Goal: Find specific page/section: Find specific page/section

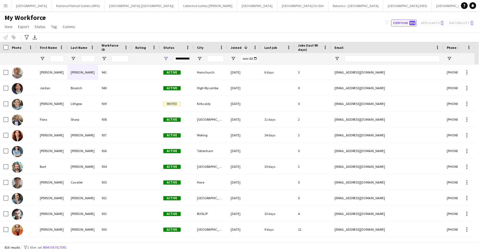
click at [59, 54] on div at bounding box center [57, 58] width 14 height 11
click at [60, 56] on input "First Name Filter Input" at bounding box center [57, 58] width 14 height 7
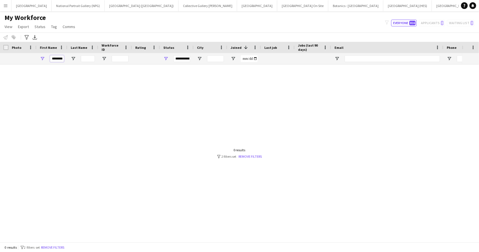
click at [60, 58] on input "********" at bounding box center [57, 58] width 14 height 7
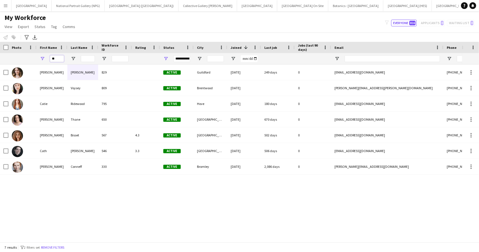
type input "*"
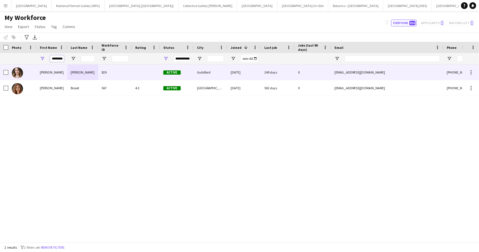
type input "********"
click at [68, 70] on div "[PERSON_NAME]" at bounding box center [82, 72] width 31 height 15
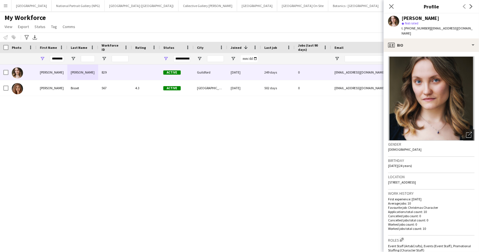
drag, startPoint x: 388, startPoint y: 177, endPoint x: 469, endPoint y: 175, distance: 80.5
click at [469, 175] on div "Location [STREET_ADDRESS]" at bounding box center [431, 181] width 86 height 16
copy span "[STREET_ADDRESS]"
drag, startPoint x: 409, startPoint y: 28, endPoint x: 425, endPoint y: 30, distance: 16.9
click at [425, 30] on span "t. [PHONE_NUMBER]" at bounding box center [415, 28] width 29 height 4
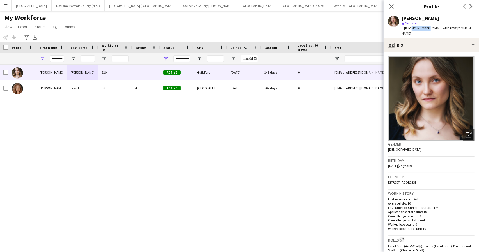
copy span "7821504954"
drag, startPoint x: 428, startPoint y: 28, endPoint x: 472, endPoint y: 31, distance: 44.1
click at [472, 31] on div "[PERSON_NAME] star Not rated t. [PHONE_NUMBER] | [EMAIL_ADDRESS][DOMAIN_NAME]" at bounding box center [430, 25] width 95 height 25
copy span "[EMAIL_ADDRESS][DOMAIN_NAME]"
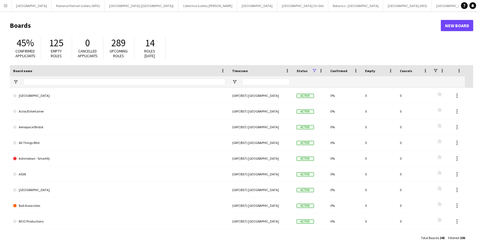
scroll to position [0, 239]
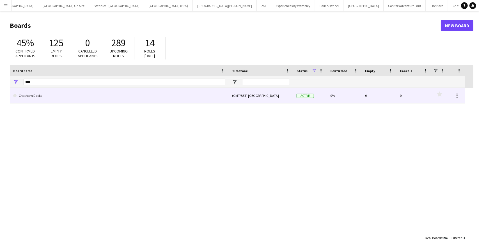
type input "****"
click at [38, 95] on link "Chatham Docks" at bounding box center [119, 96] width 212 height 16
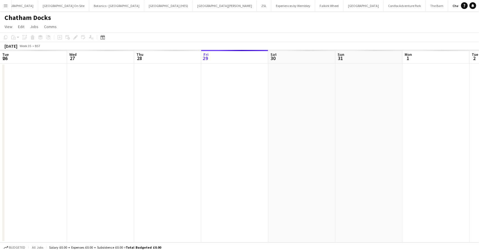
scroll to position [0, 134]
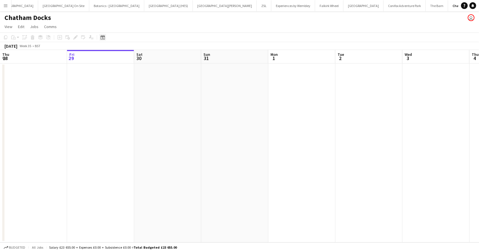
click at [103, 38] on icon "Date picker" at bounding box center [102, 37] width 4 height 4
click at [117, 57] on icon "Choose month and year" at bounding box center [115, 56] width 3 height 1
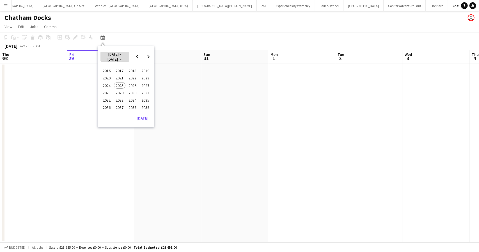
click at [122, 57] on span "2016 – 2039" at bounding box center [115, 57] width 24 height 10
click at [135, 55] on span "Previous month" at bounding box center [137, 56] width 11 height 11
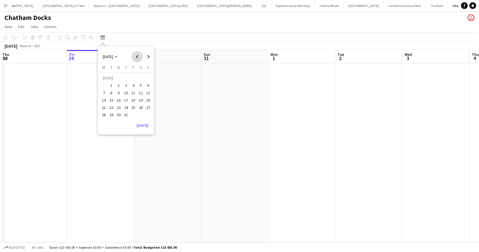
click at [135, 55] on span "Previous month" at bounding box center [137, 56] width 11 height 11
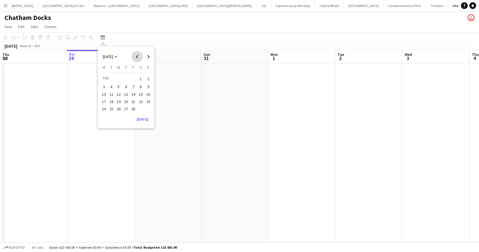
click at [135, 55] on span "Previous month" at bounding box center [137, 56] width 11 height 11
click at [148, 56] on span "Next month" at bounding box center [148, 56] width 11 height 11
click at [119, 102] on span "18" at bounding box center [118, 101] width 7 height 7
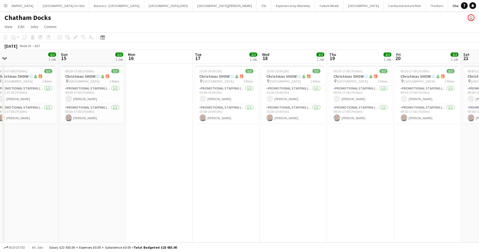
scroll to position [0, 130]
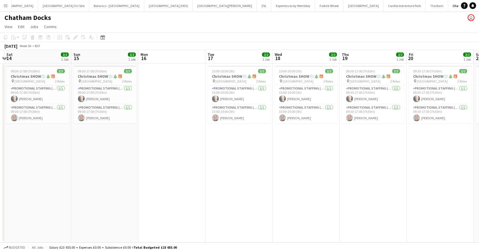
drag, startPoint x: 56, startPoint y: 172, endPoint x: 387, endPoint y: 158, distance: 331.5
click at [387, 158] on app-calendar-viewport "Thu 12 Fri 13 Sat 14 2/2 1 Job Sun 15 2/2 1 Job Mon 16 Tue 17 2/2 1 Job Wed 18 …" at bounding box center [239, 146] width 479 height 192
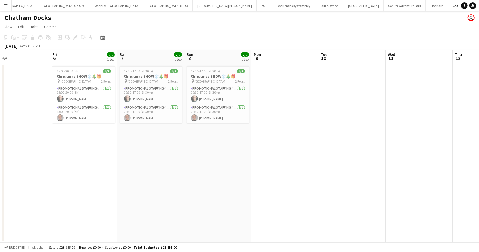
scroll to position [0, 157]
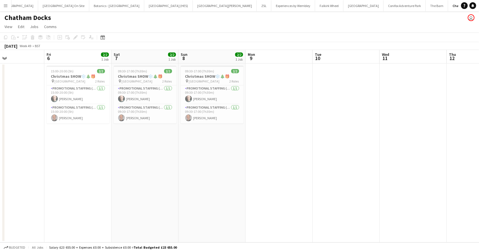
drag, startPoint x: 83, startPoint y: 160, endPoint x: 458, endPoint y: 145, distance: 375.5
click at [458, 145] on app-calendar-viewport "Tue 3 Wed 4 Thu 5 Fri 6 2/2 1 Job Sat 7 2/2 1 Job Sun 8 2/2 1 Job Mon 9 Tue 10 …" at bounding box center [239, 146] width 479 height 192
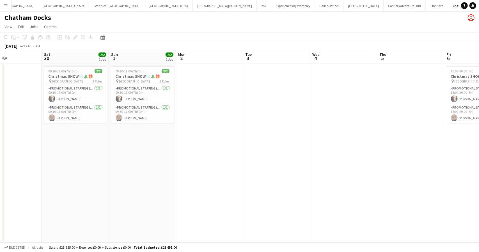
scroll to position [0, 141]
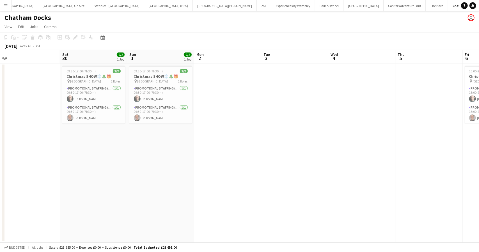
drag, startPoint x: 61, startPoint y: 153, endPoint x: 406, endPoint y: 117, distance: 347.4
click at [478, 134] on app-calendar-viewport "Wed 27 Thu 28 Fri 29 Sat 30 2/2 1 Job Sun 1 2/2 1 Job Mon 2 Tue 3 Wed 4 Thu 5 F…" at bounding box center [239, 146] width 479 height 192
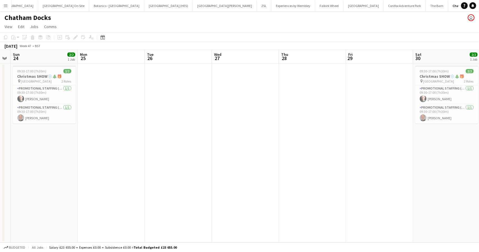
drag, startPoint x: 135, startPoint y: 150, endPoint x: 384, endPoint y: 127, distance: 250.4
click at [420, 140] on app-calendar-viewport "Fri 22 Sat 23 Sun 24 2/2 1 Job Mon 25 Tue 26 Wed 27 Thu 28 Fri 29 Sat 30 2/2 1 …" at bounding box center [239, 146] width 479 height 192
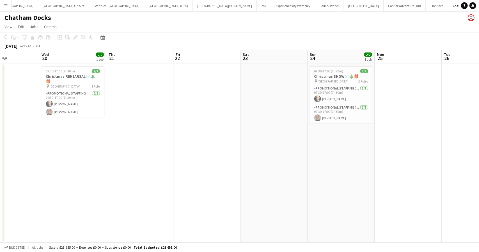
scroll to position [0, 161]
drag, startPoint x: 80, startPoint y: 147, endPoint x: 320, endPoint y: 153, distance: 240.1
click at [320, 153] on app-calendar-viewport "Sun 17 Mon 18 Tue 19 Wed 20 2/2 1 Job Thu 21 Fri 22 Sat 23 Sun 24 2/2 1 Job Mon…" at bounding box center [239, 146] width 479 height 192
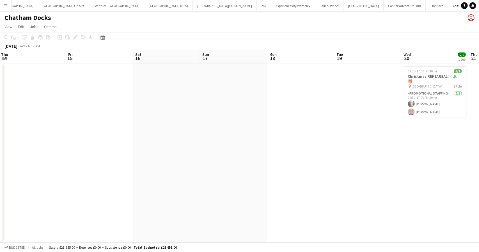
drag, startPoint x: 117, startPoint y: 147, endPoint x: 475, endPoint y: 160, distance: 358.4
click at [478, 161] on app-calendar-viewport "Tue 12 Wed 13 Thu 14 Fri 15 Sat 16 Sun 17 Mon 18 Tue 19 Wed 20 2/2 1 Job Thu 21…" at bounding box center [239, 146] width 479 height 192
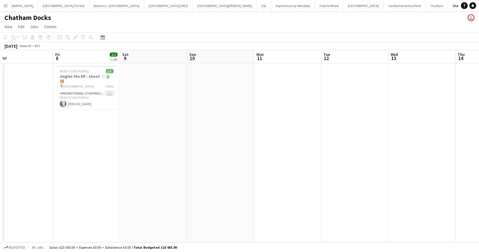
scroll to position [0, 148]
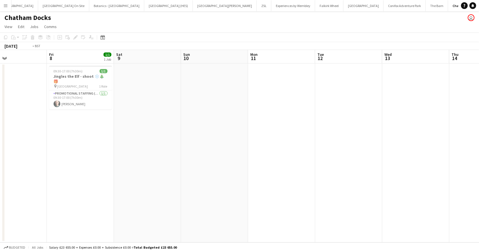
drag, startPoint x: 69, startPoint y: 124, endPoint x: 183, endPoint y: 156, distance: 118.6
click at [183, 156] on app-calendar-viewport "Tue 5 Wed 6 Thu 7 Fri 8 1/1 1 Job Sat 9 Sun 10 Mon 11 Tue 12 Wed 13 Thu 14 Fri …" at bounding box center [239, 146] width 479 height 192
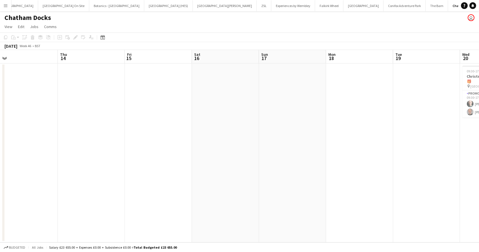
scroll to position [0, 277]
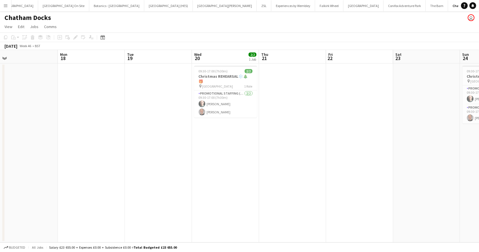
drag, startPoint x: 357, startPoint y: 148, endPoint x: 0, endPoint y: 193, distance: 360.0
click at [0, 193] on app-calendar-viewport "Wed 13 Thu 14 Fri 15 Sat 16 Sun 17 Mon 18 Tue 19 Wed 20 2/2 1 Job Thu 21 Fri 22…" at bounding box center [239, 146] width 479 height 192
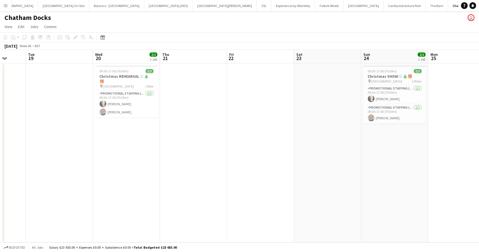
scroll to position [0, 162]
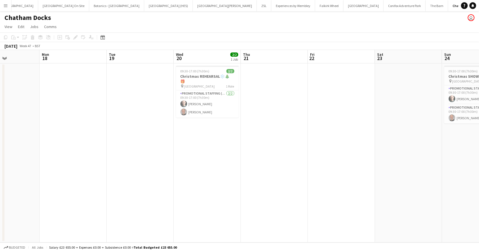
drag, startPoint x: 231, startPoint y: 174, endPoint x: 213, endPoint y: 201, distance: 33.2
click at [213, 201] on app-calendar-viewport "Fri 15 Sat 16 Sun 17 Mon 18 Tue 19 Wed 20 2/2 1 Job Thu 21 Fri 22 Sat 23 Sun 24…" at bounding box center [239, 146] width 479 height 192
